Goal: Information Seeking & Learning: Understand process/instructions

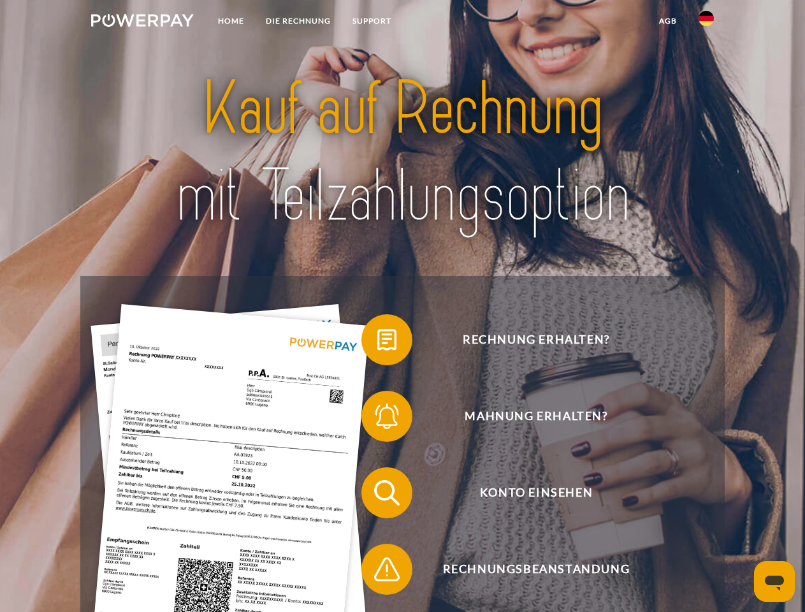
click at [142, 22] on img at bounding box center [142, 20] width 103 height 13
click at [706, 22] on img at bounding box center [705, 18] width 15 height 15
click at [667, 21] on link "agb" at bounding box center [668, 21] width 40 height 23
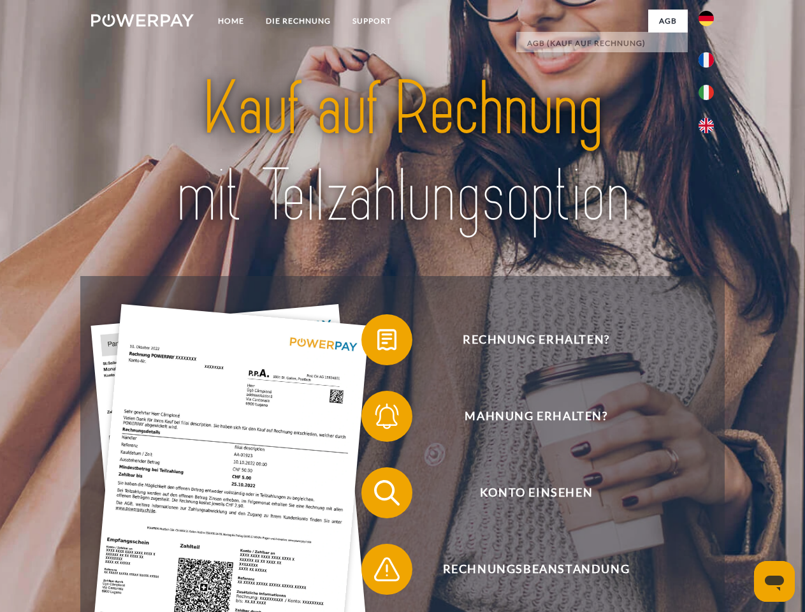
click at [377, 342] on span at bounding box center [368, 340] width 64 height 64
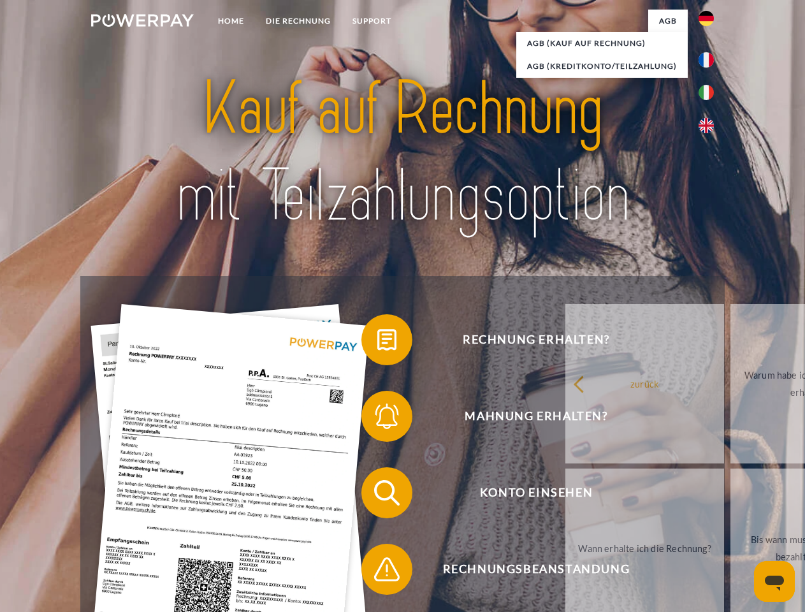
click at [377, 419] on span at bounding box center [368, 416] width 64 height 64
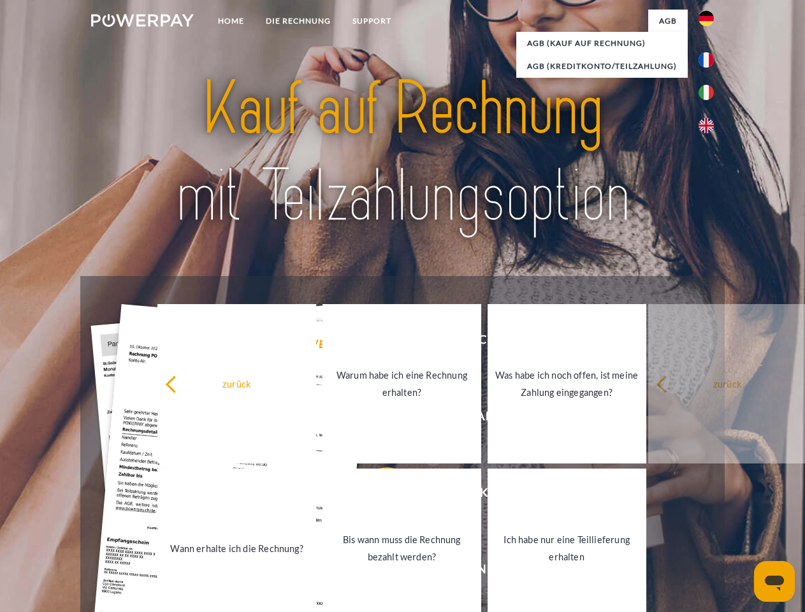
click at [377, 495] on link "Bis wann muss die Rechnung bezahlt werden?" at bounding box center [401, 547] width 159 height 159
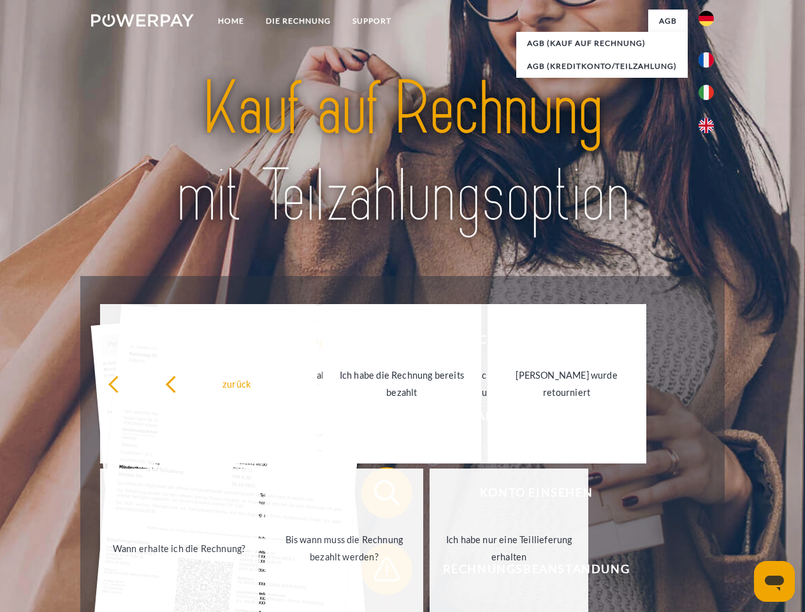
click at [377, 572] on span at bounding box center [368, 569] width 64 height 64
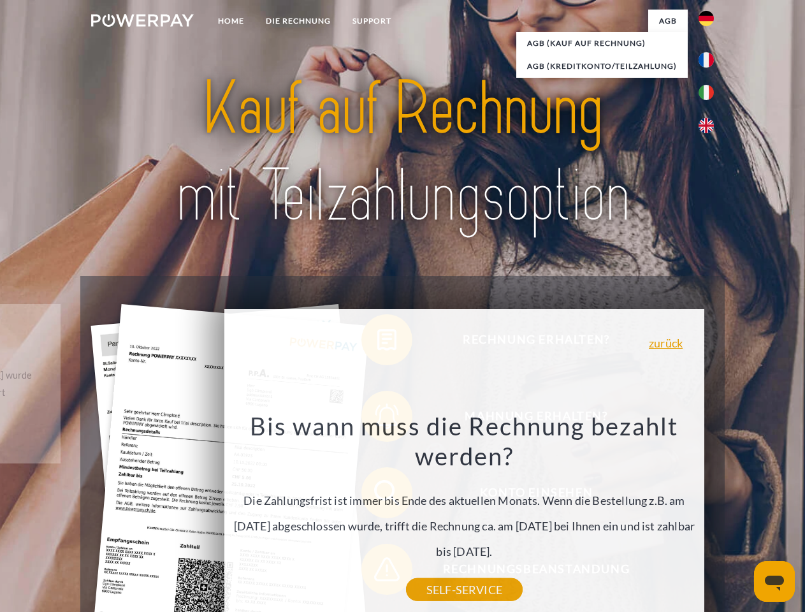
click at [774, 581] on icon "Messaging-Fenster öffnen" at bounding box center [774, 582] width 19 height 15
